Goal: Task Accomplishment & Management: Use online tool/utility

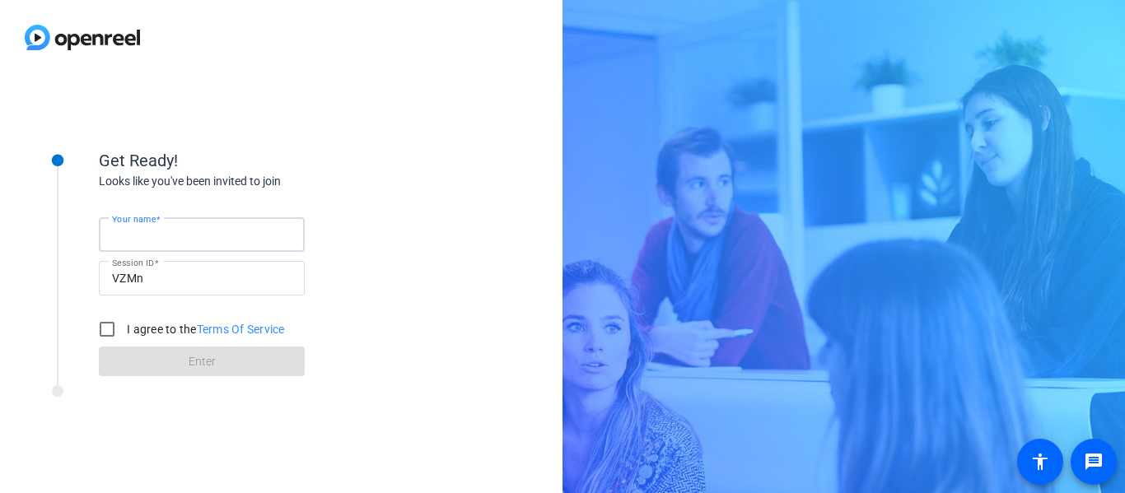
click at [230, 236] on input "Your name" at bounding box center [202, 235] width 180 height 20
type input "[PERSON_NAME]"
click at [114, 334] on input "I agree to the Terms Of Service" at bounding box center [107, 329] width 33 height 33
checkbox input "true"
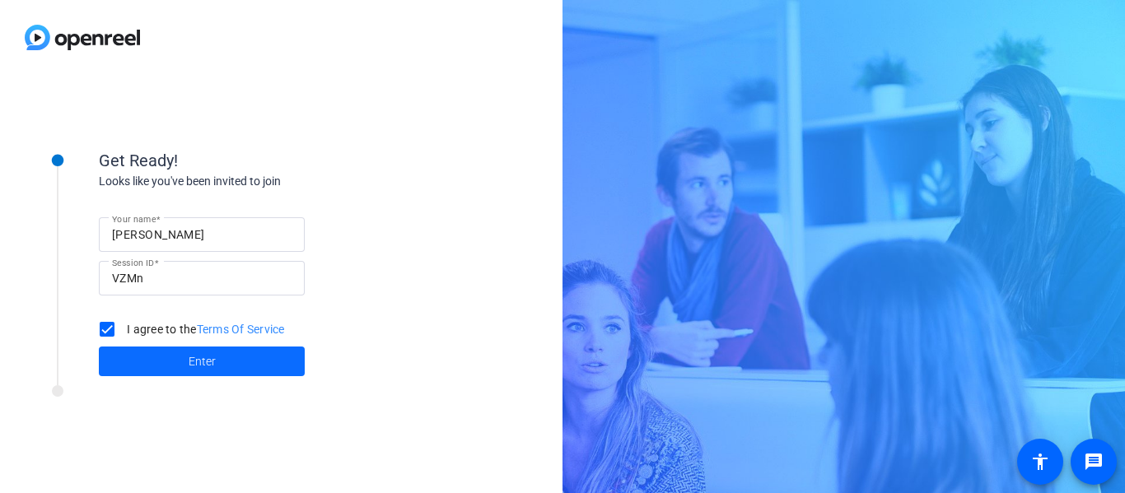
click at [195, 348] on span at bounding box center [202, 362] width 206 height 40
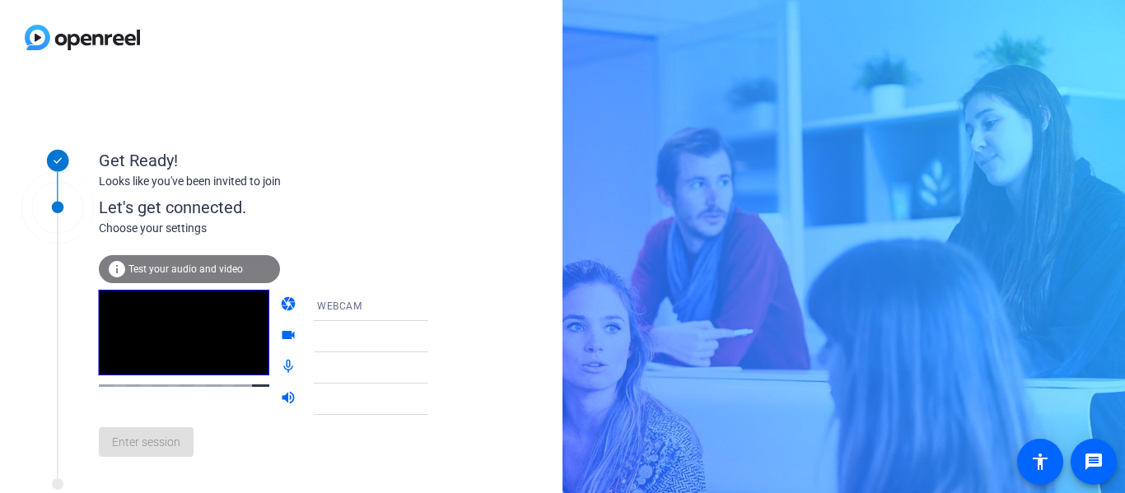
click at [435, 340] on icon at bounding box center [445, 337] width 20 height 20
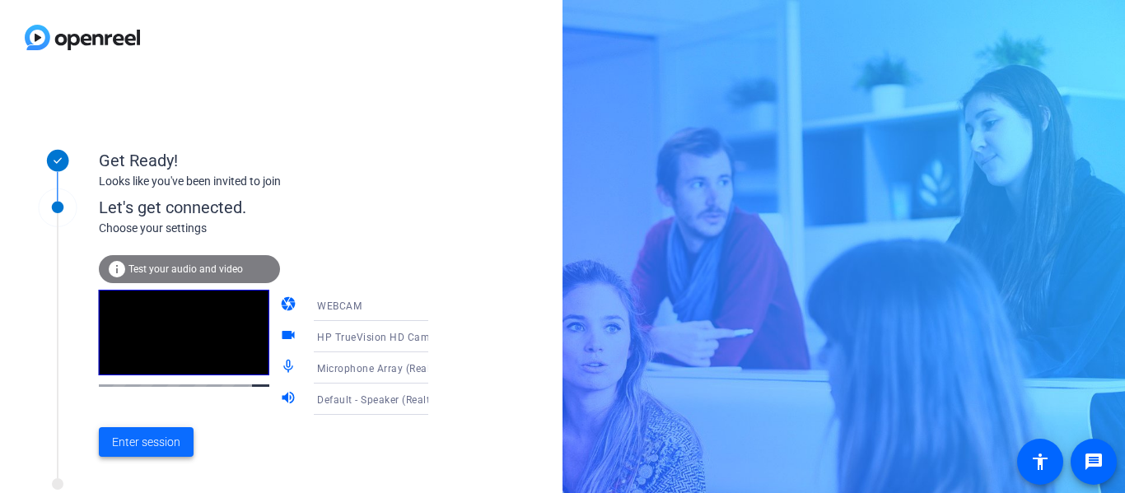
click at [154, 439] on span "Enter session" at bounding box center [146, 442] width 68 height 17
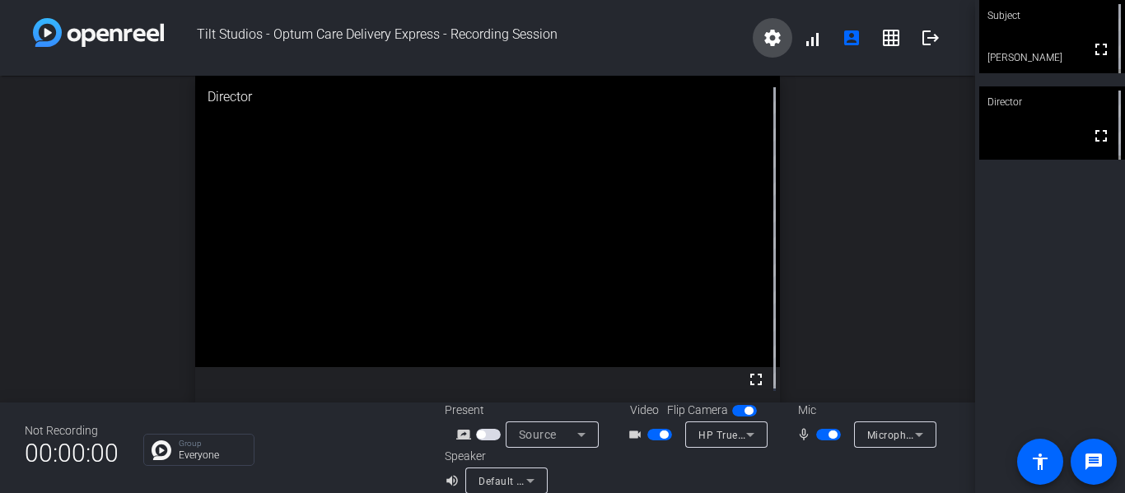
click at [767, 44] on mat-icon "settings" at bounding box center [773, 38] width 20 height 20
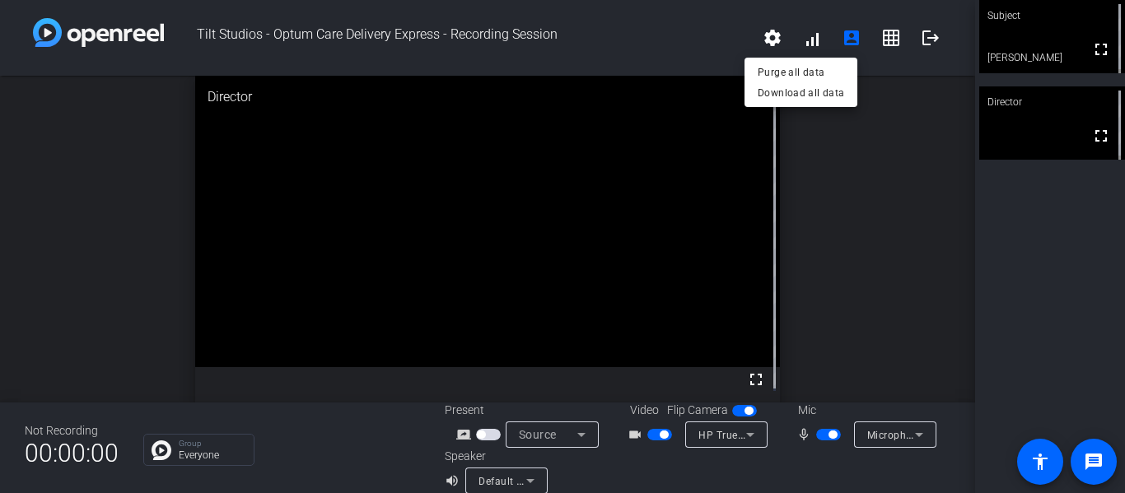
click at [807, 47] on div at bounding box center [562, 246] width 1125 height 493
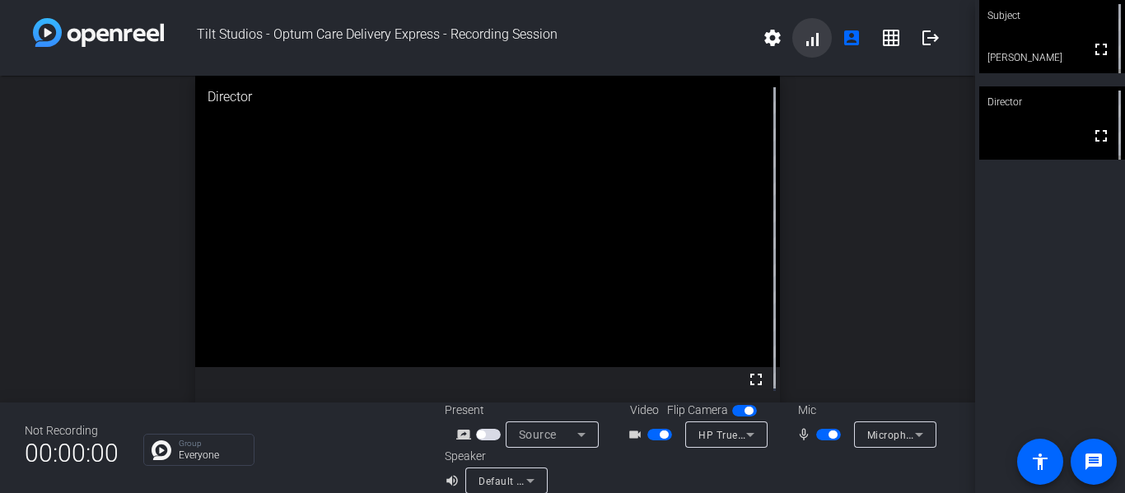
click at [807, 47] on span at bounding box center [812, 38] width 40 height 40
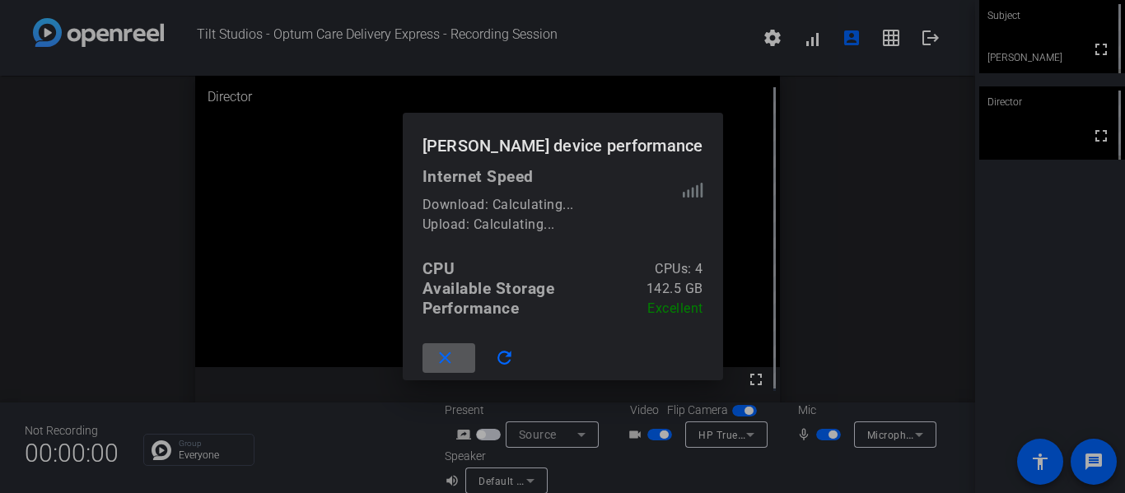
click at [807, 47] on div at bounding box center [562, 246] width 1125 height 493
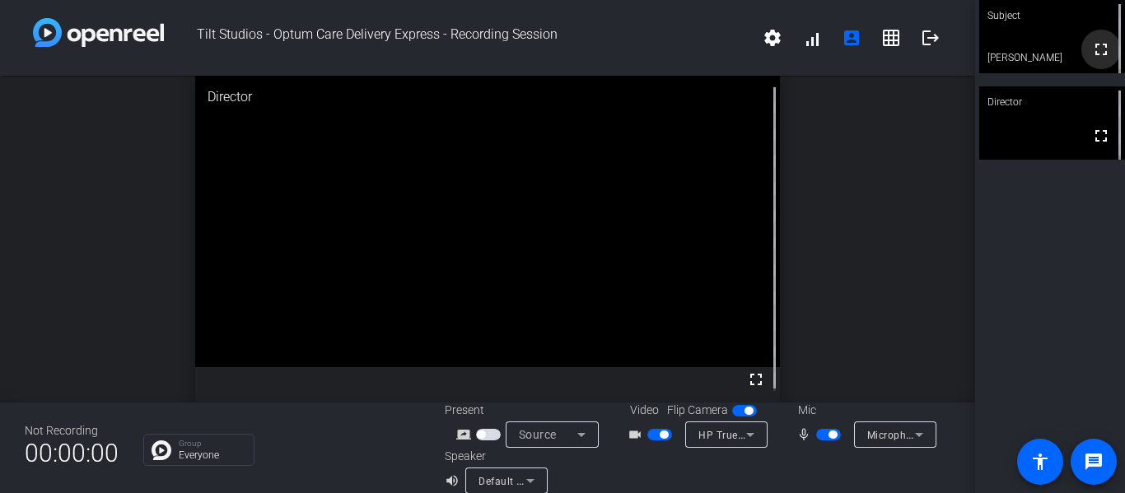
click at [1092, 54] on mat-icon "fullscreen" at bounding box center [1102, 50] width 20 height 20
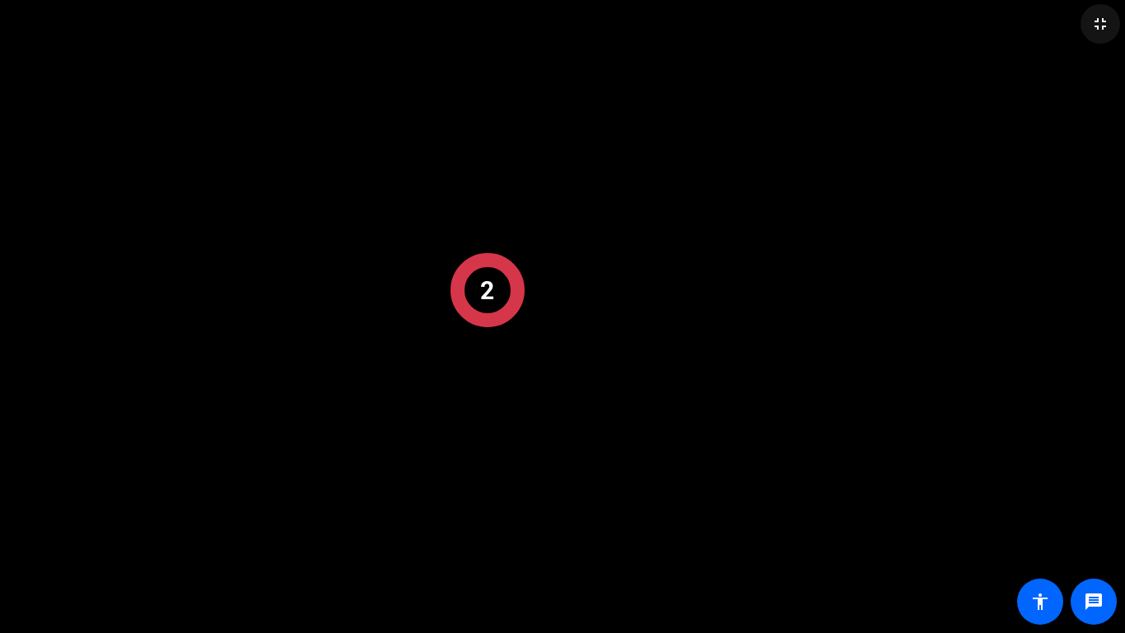
click at [1097, 20] on mat-icon "fullscreen_exit" at bounding box center [1101, 24] width 20 height 20
